Goal: Information Seeking & Learning: Learn about a topic

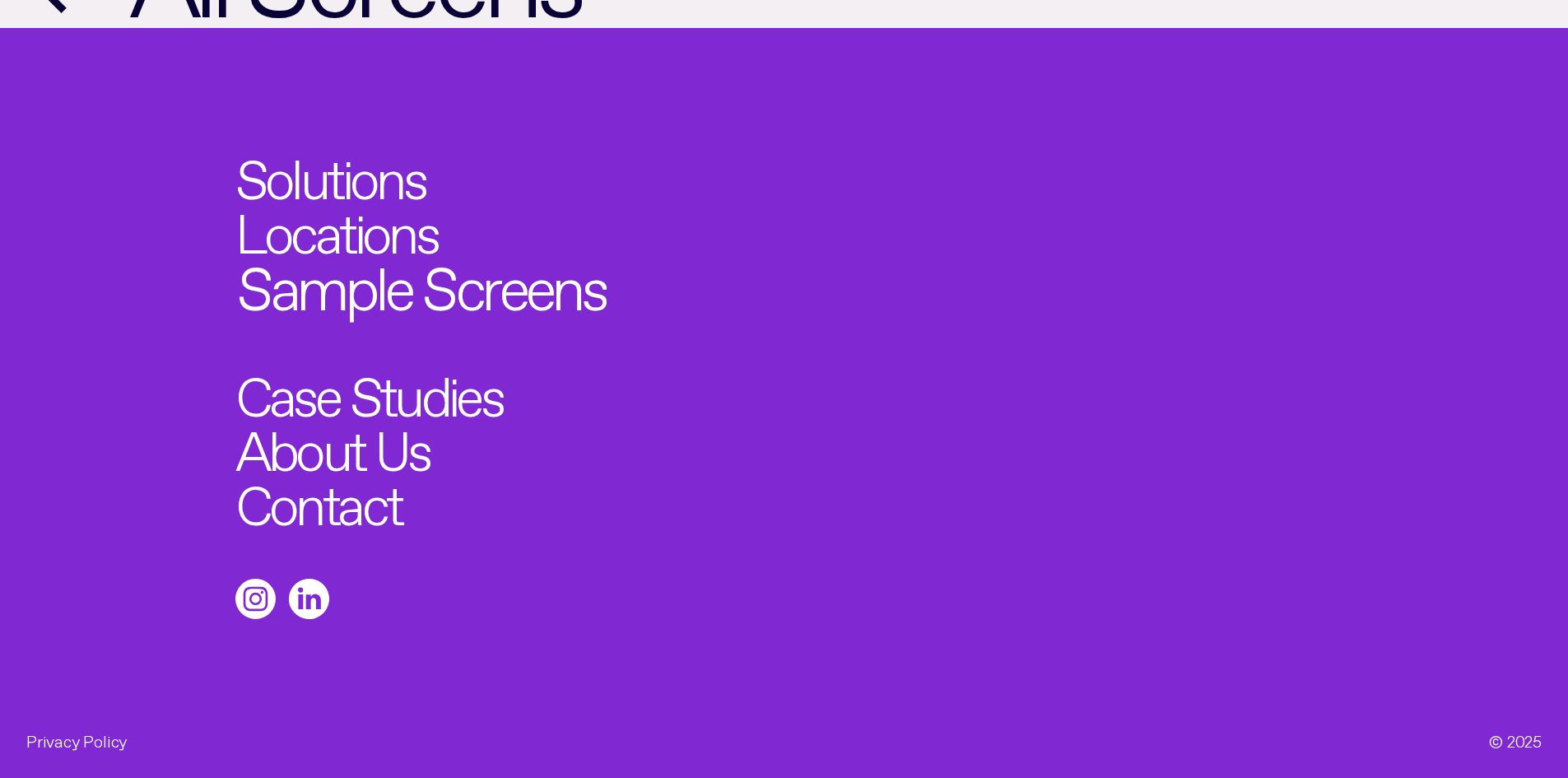
scroll to position [1888, 0]
click at [334, 181] on link "Solutions" at bounding box center [340, 171] width 208 height 60
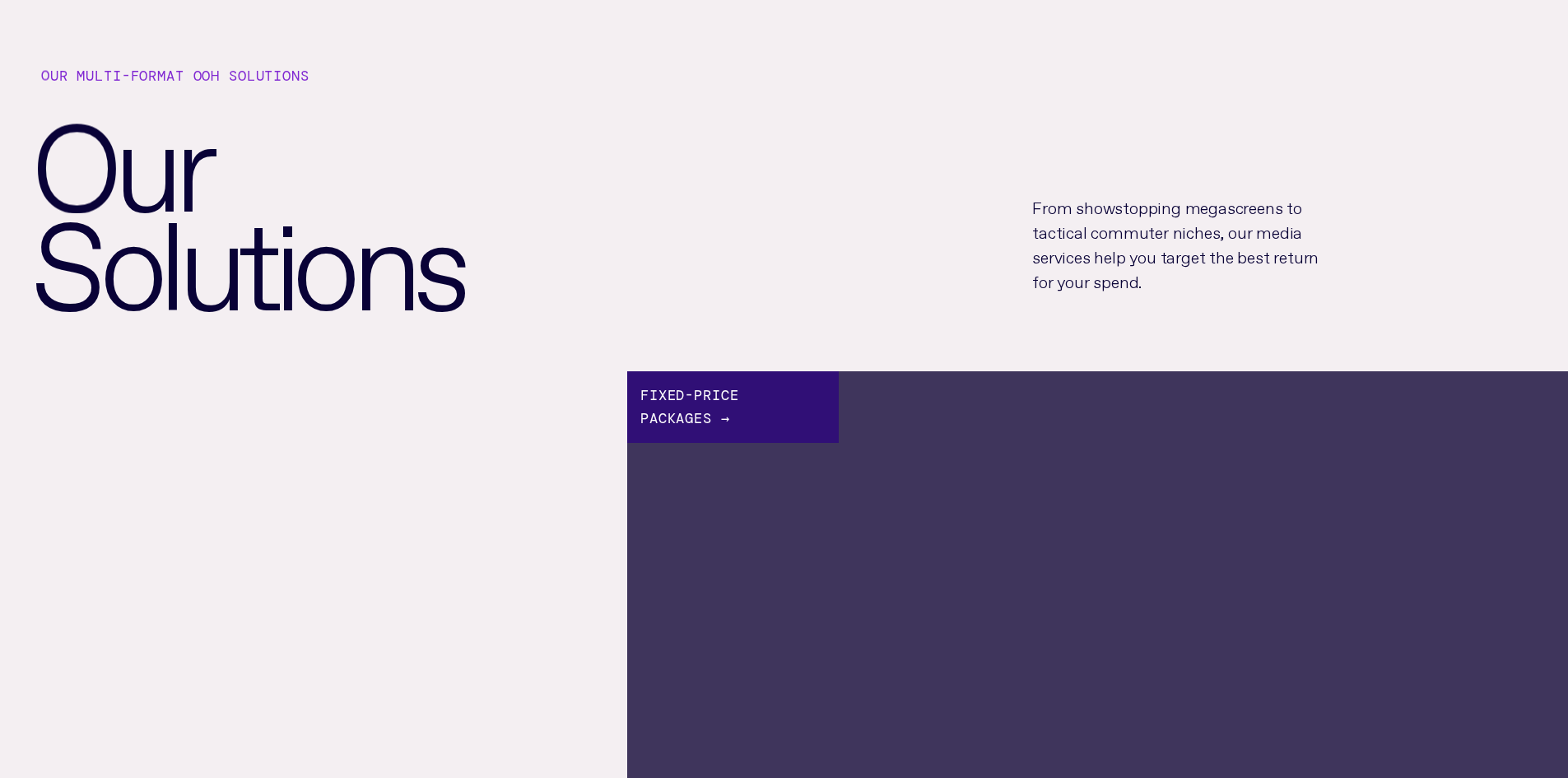
scroll to position [80, 0]
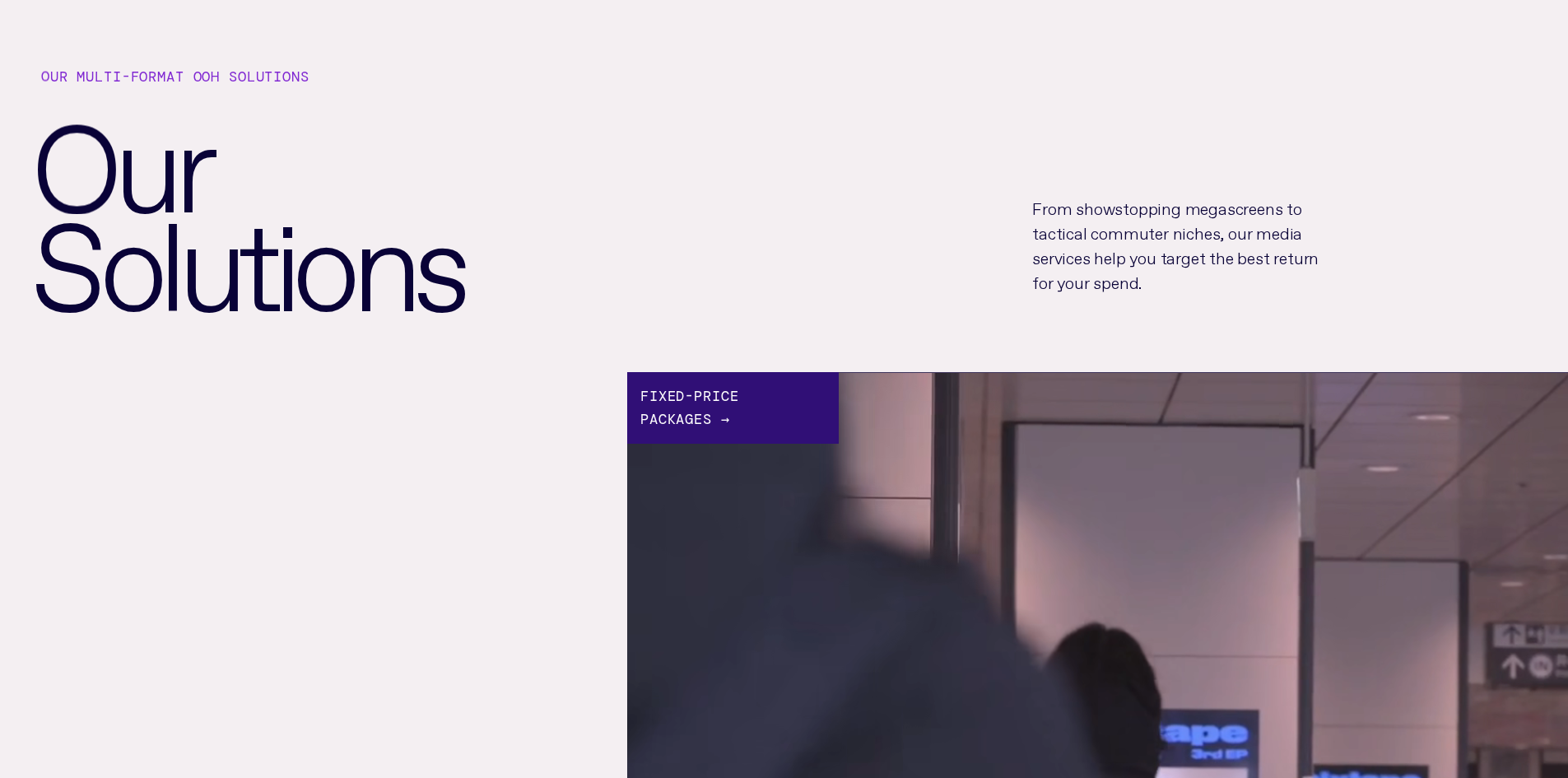
click at [677, 408] on div "Fixed-price Packages →" at bounding box center [732, 407] width 211 height 71
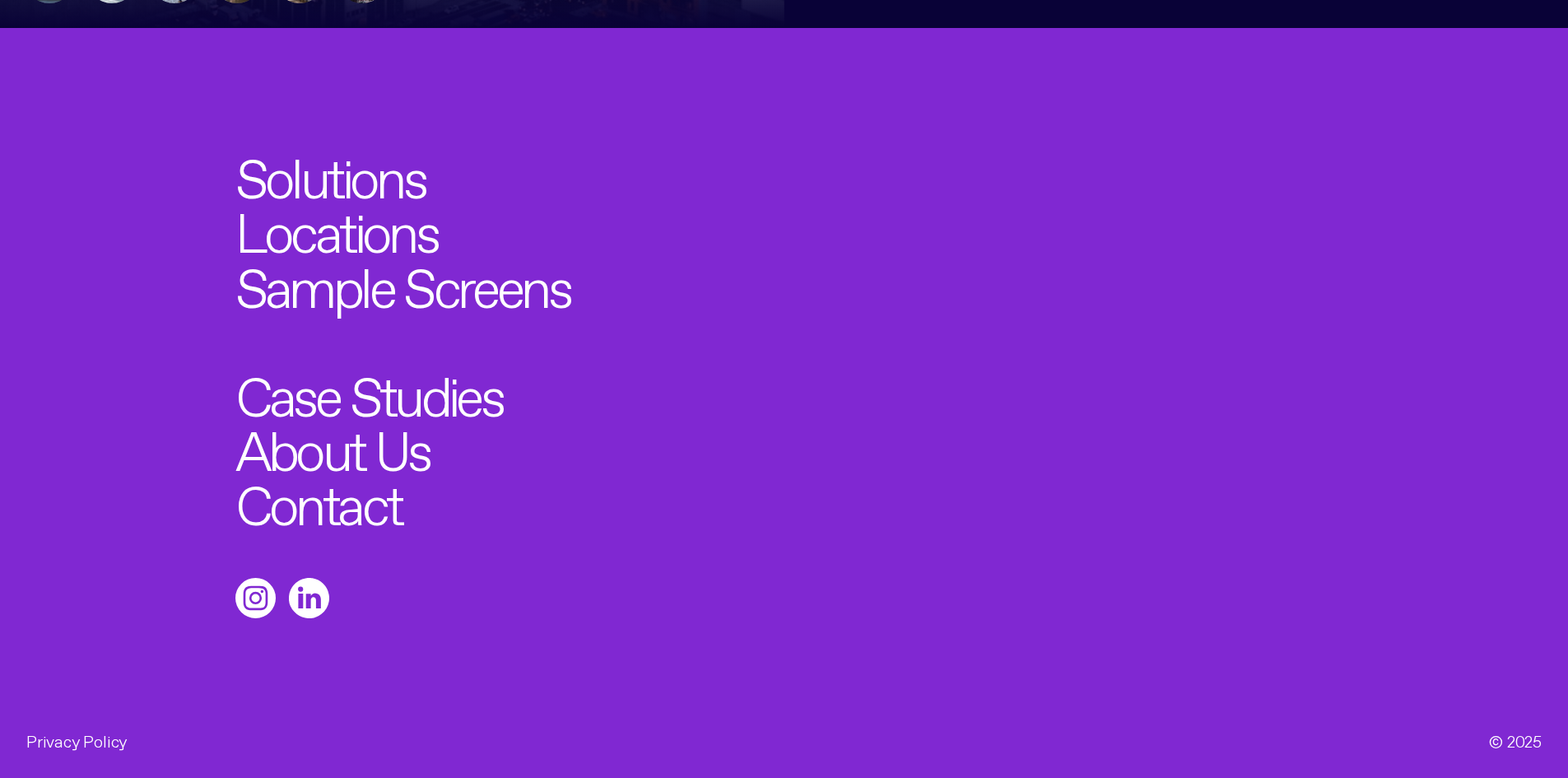
scroll to position [1209, 0]
click at [385, 220] on link "Locations" at bounding box center [347, 226] width 222 height 60
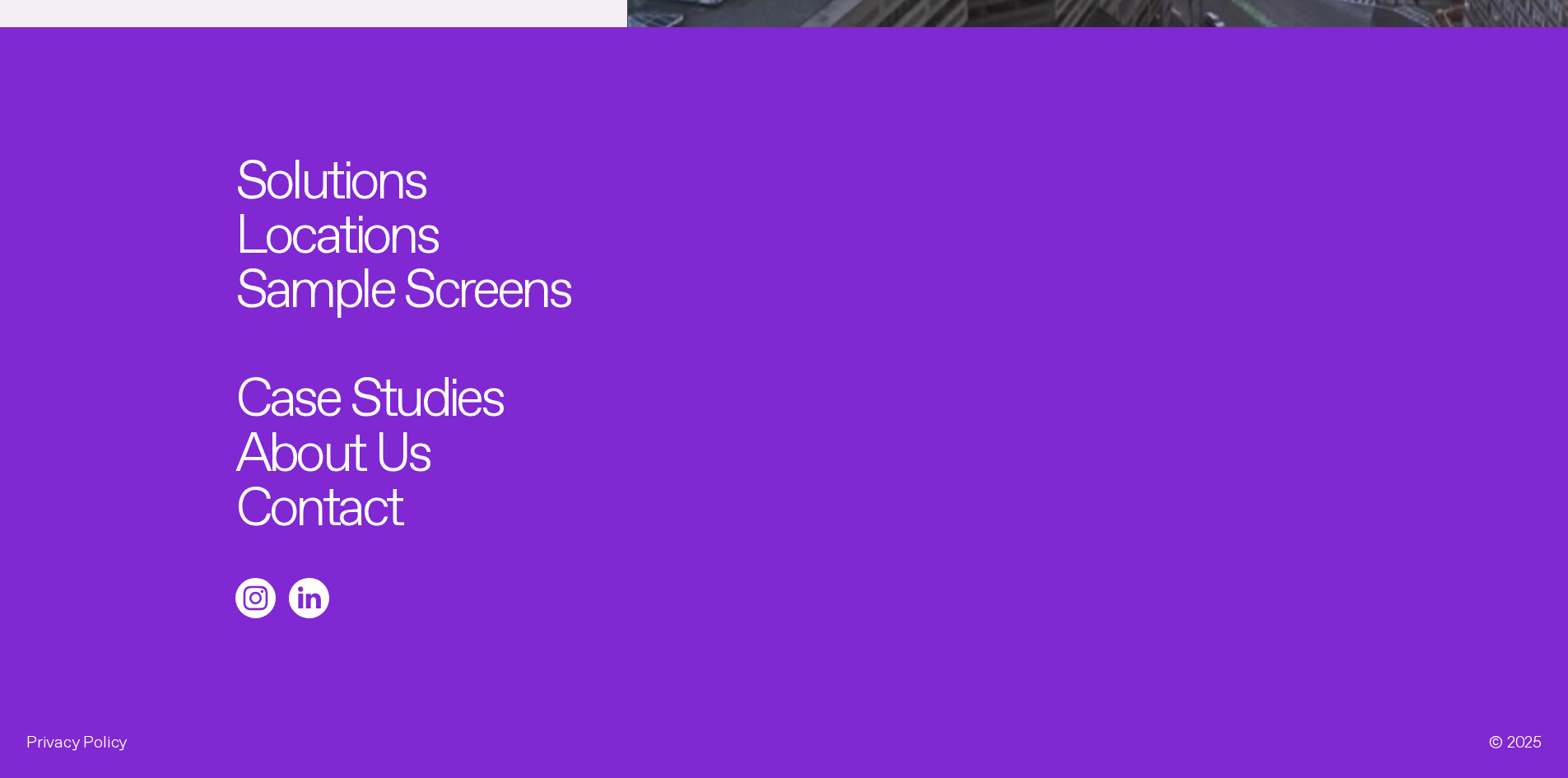
scroll to position [6067, 0]
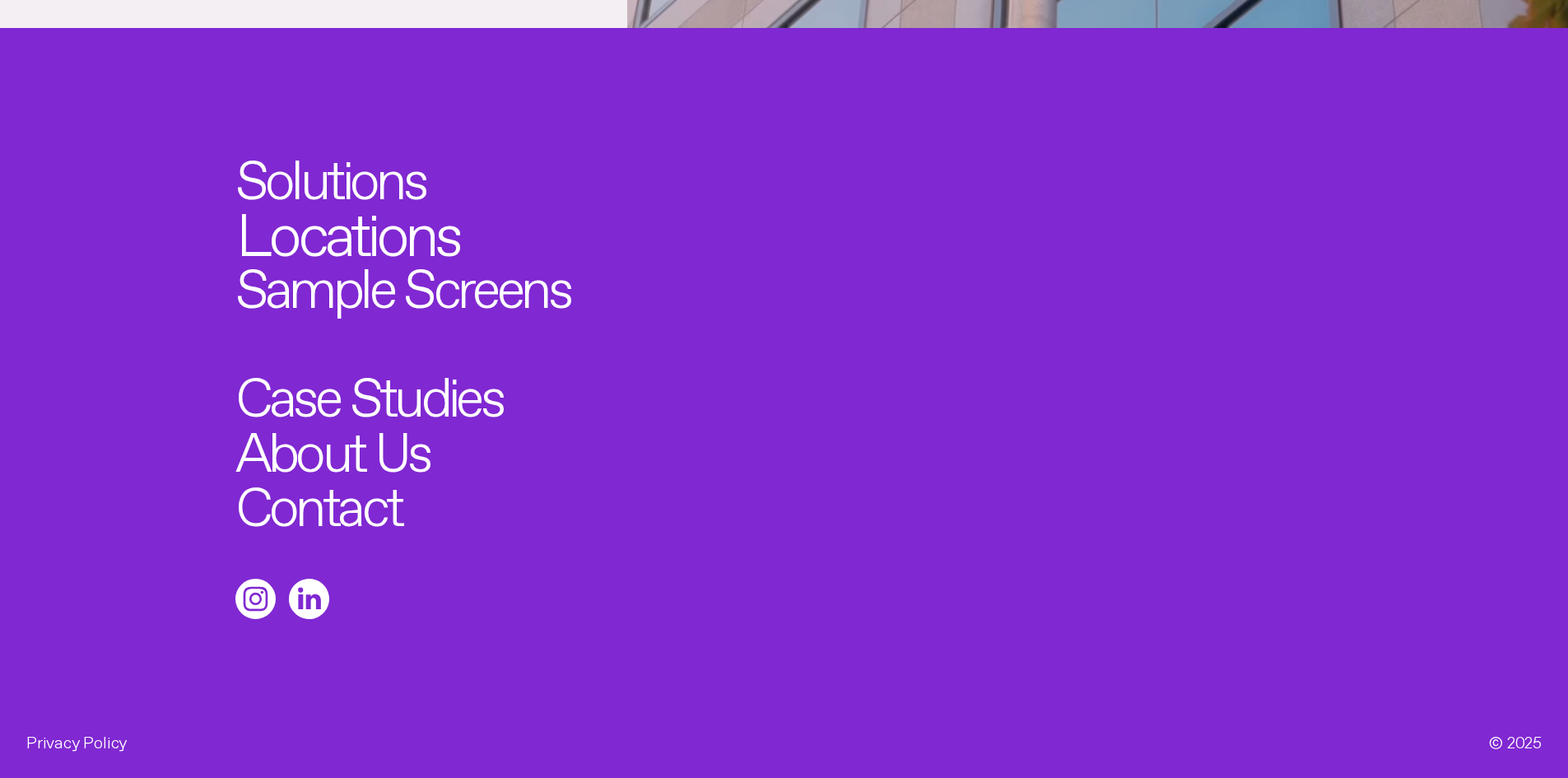
click at [395, 242] on link "Locations" at bounding box center [347, 226] width 222 height 60
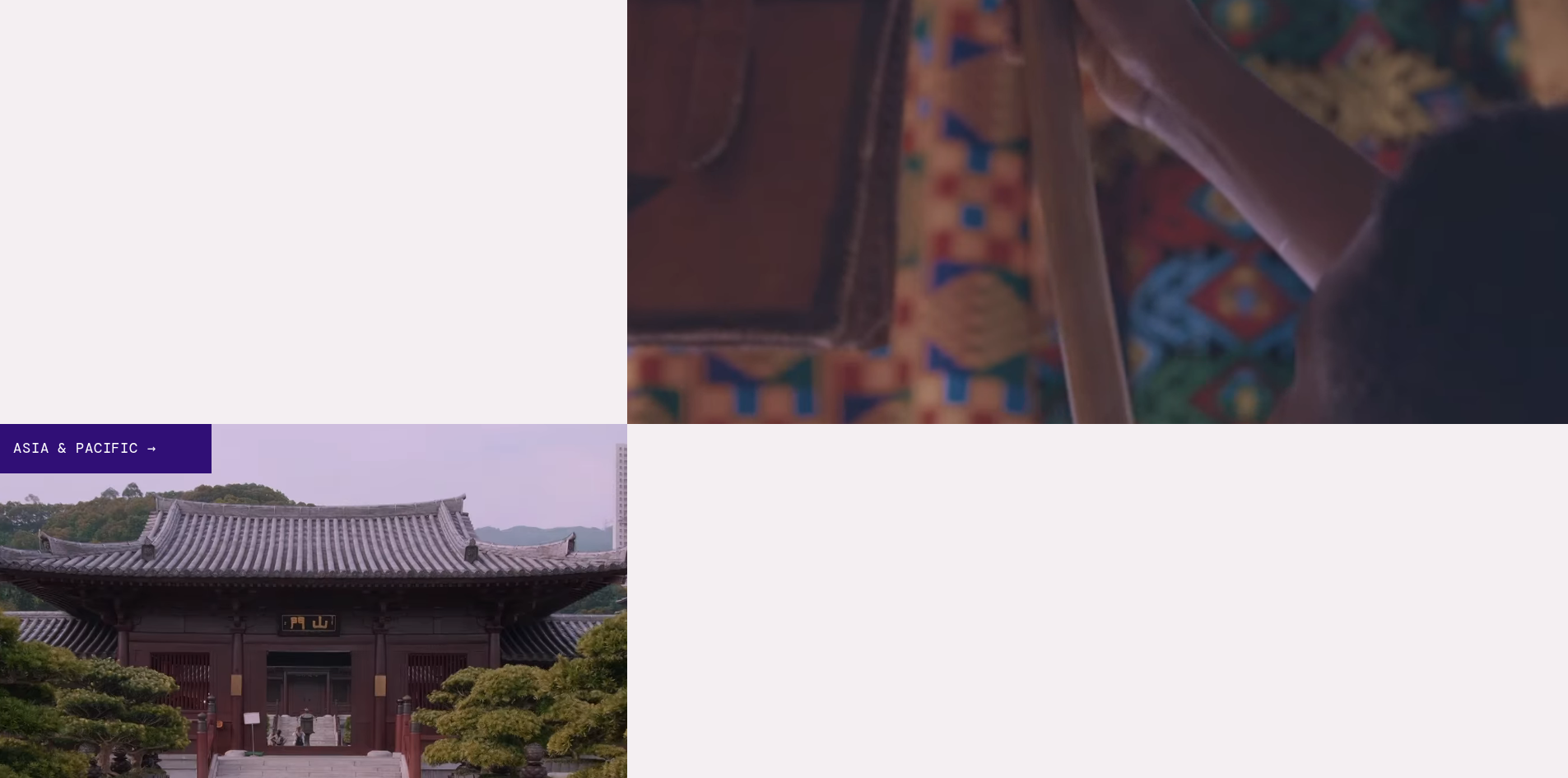
scroll to position [2619, 0]
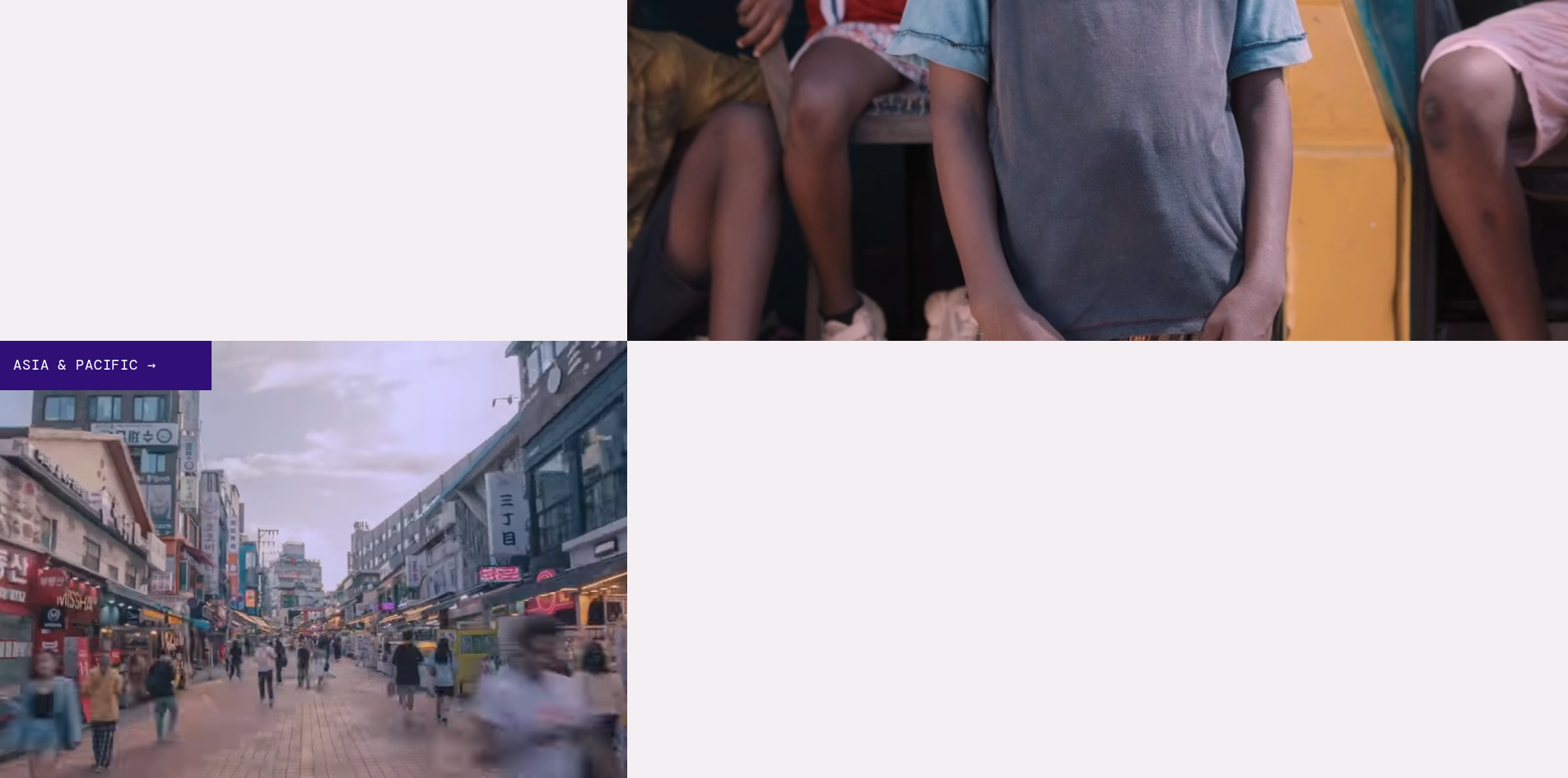
click at [110, 357] on div "Asia & Pacific →" at bounding box center [105, 365] width 211 height 49
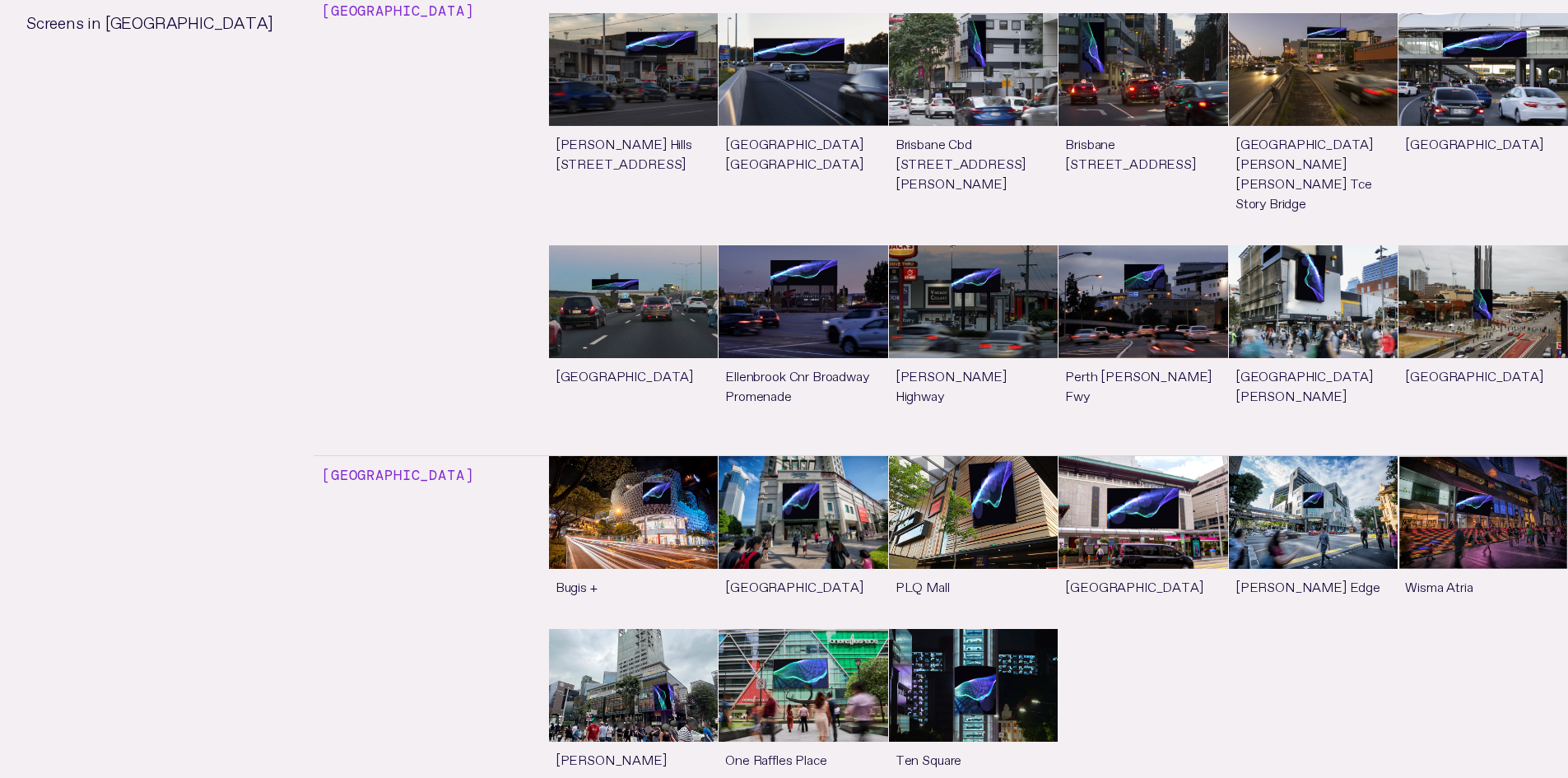
scroll to position [6210, 0]
click at [812, 457] on link "See more" at bounding box center [803, 543] width 169 height 172
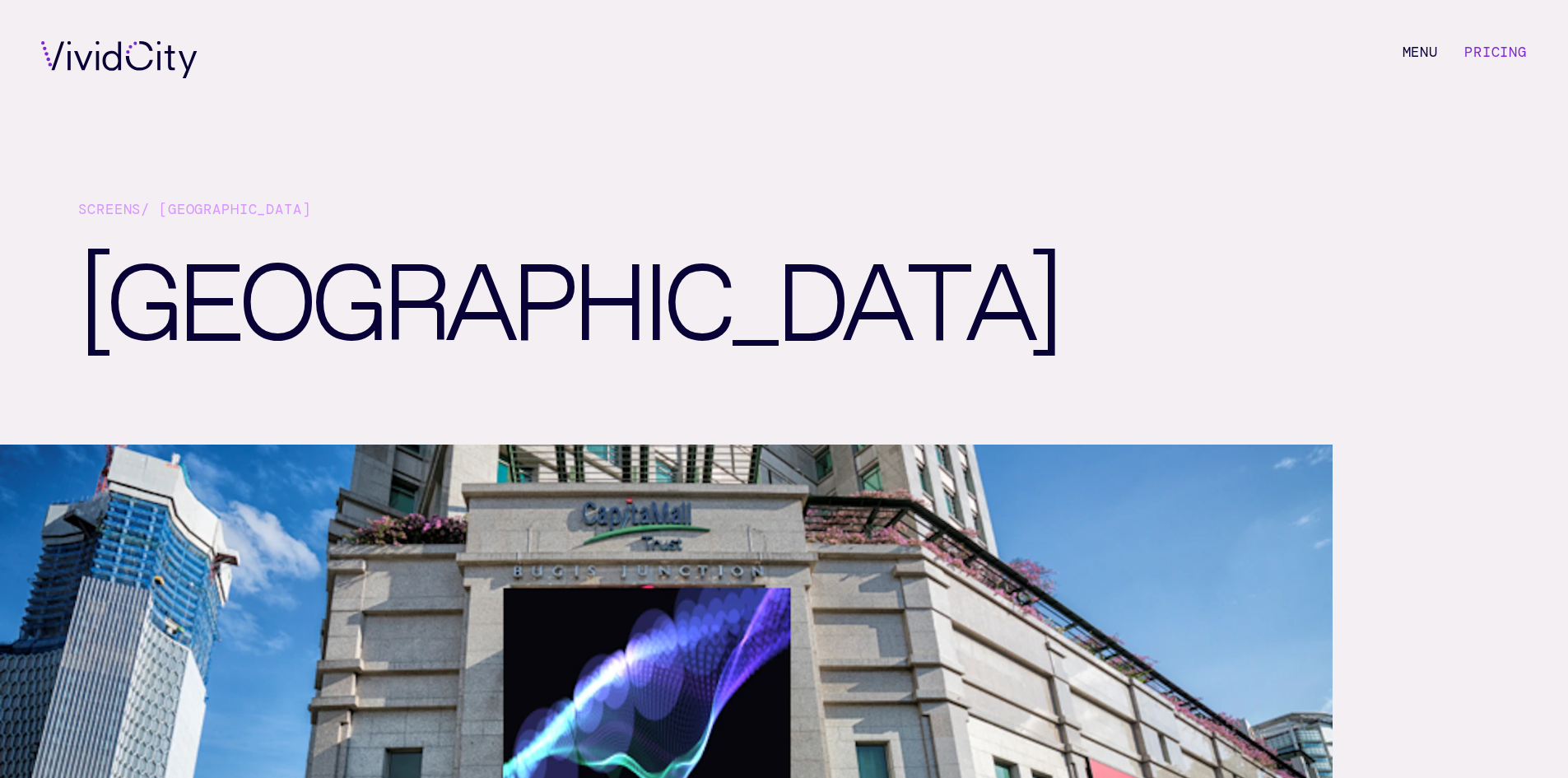
click at [1486, 48] on link "Pricing" at bounding box center [1495, 52] width 62 height 18
